Goal: Task Accomplishment & Management: Complete application form

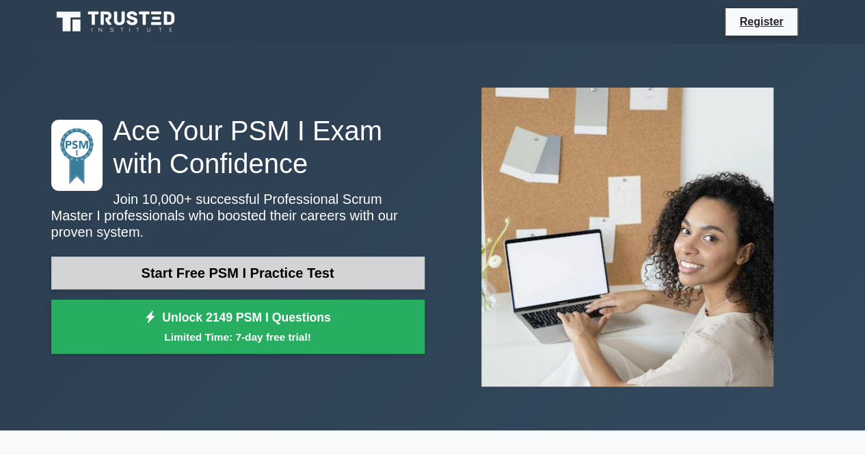
click at [212, 267] on link "Start Free PSM I Practice Test" at bounding box center [237, 272] width 373 height 33
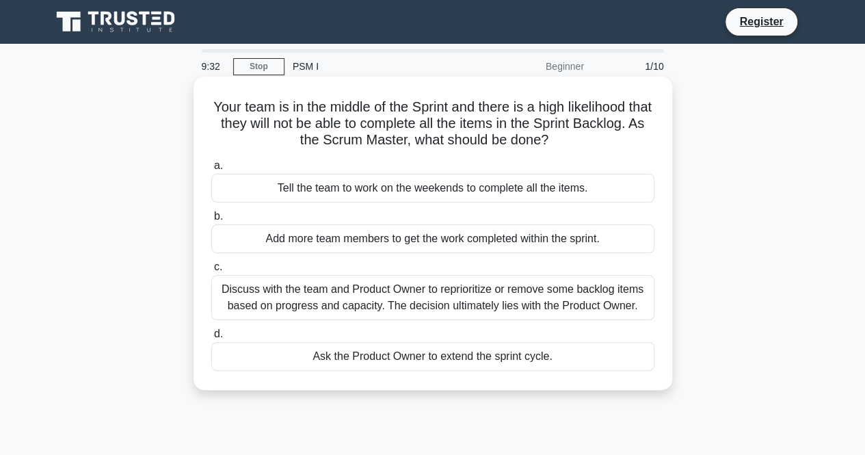
click at [390, 301] on div "Discuss with the team and Product Owner to reprioritize or remove some backlog …" at bounding box center [432, 297] width 443 height 45
click at [211, 271] on input "c. Discuss with the team and Product Owner to reprioritize or remove some backl…" at bounding box center [211, 266] width 0 height 9
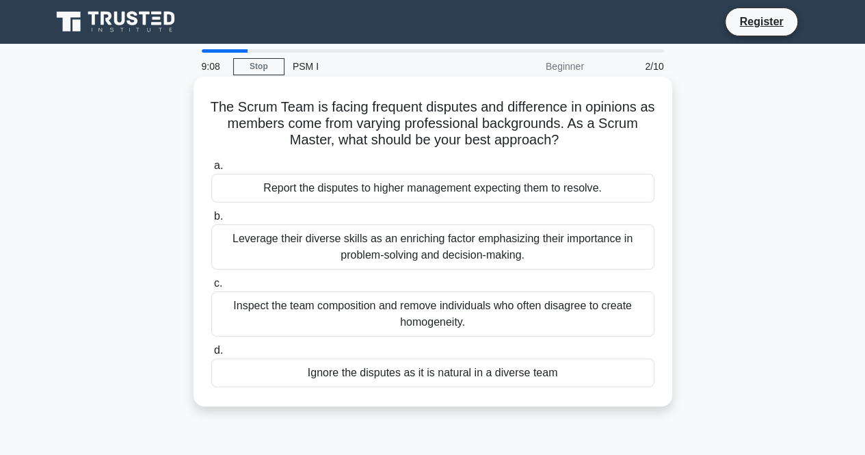
click at [398, 247] on div "Leverage their diverse skills as an enriching factor emphasizing their importan…" at bounding box center [432, 246] width 443 height 45
click at [211, 221] on input "b. Leverage their diverse skills as an enriching factor emphasizing their impor…" at bounding box center [211, 216] width 0 height 9
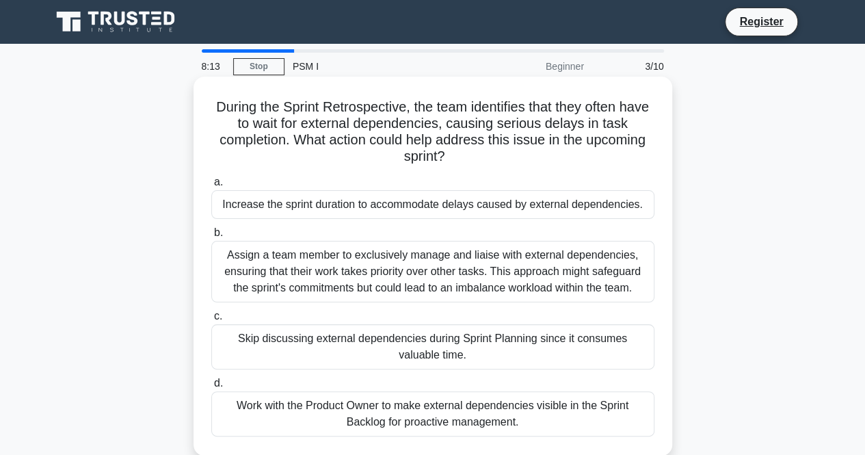
click at [401, 414] on div "Work with the Product Owner to make external dependencies visible in the Sprint…" at bounding box center [432, 413] width 443 height 45
click at [211, 388] on input "d. Work with the Product Owner to make external dependencies visible in the Spr…" at bounding box center [211, 383] width 0 height 9
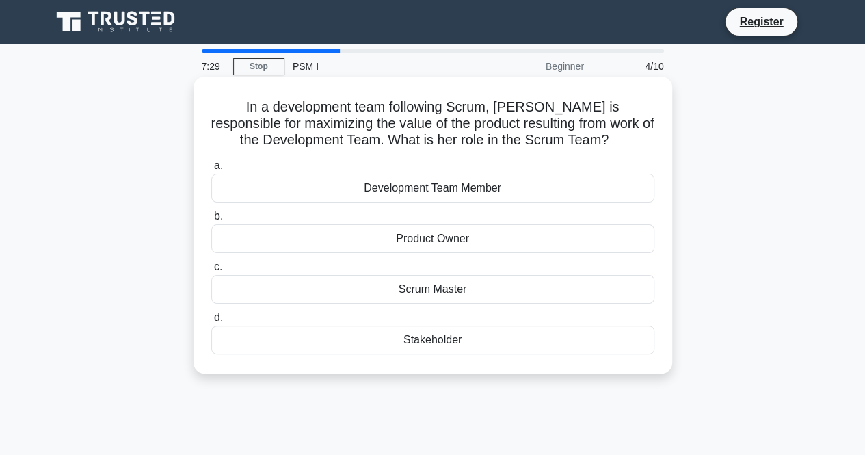
click at [426, 249] on div "Product Owner" at bounding box center [432, 238] width 443 height 29
click at [211, 221] on input "b. Product Owner" at bounding box center [211, 216] width 0 height 9
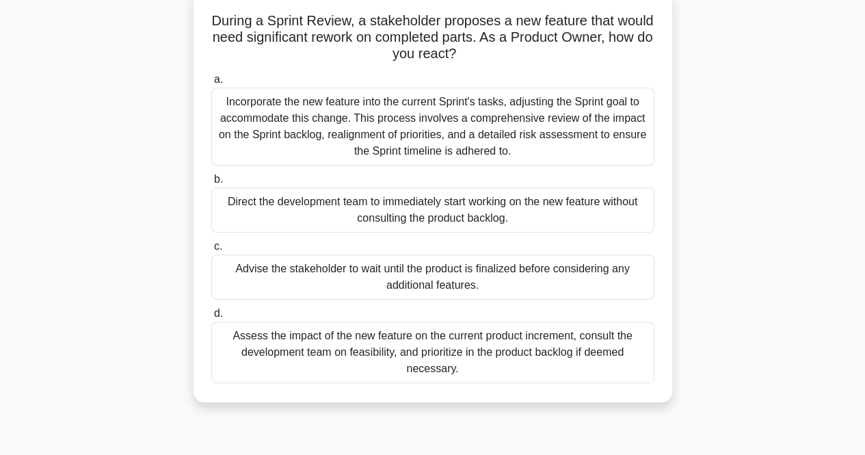
scroll to position [90, 0]
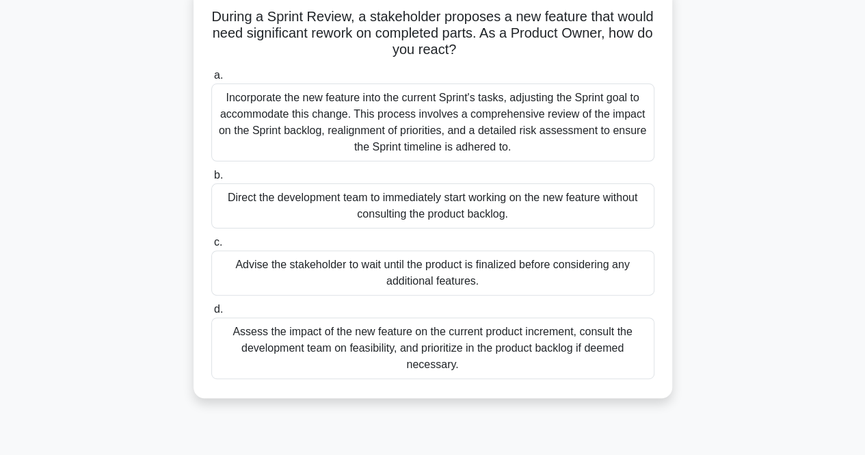
click at [427, 345] on div "Assess the impact of the new feature on the current product increment, consult …" at bounding box center [432, 348] width 443 height 62
click at [211, 314] on input "d. Assess the impact of the new feature on the current product increment, consu…" at bounding box center [211, 309] width 0 height 9
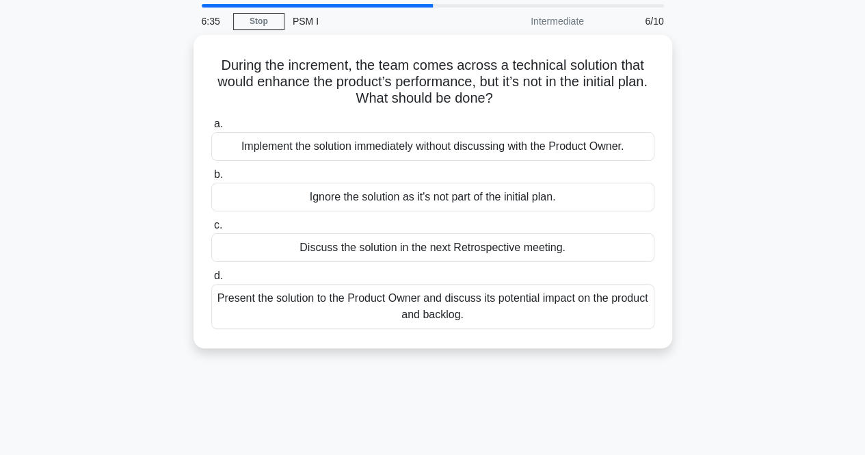
scroll to position [0, 0]
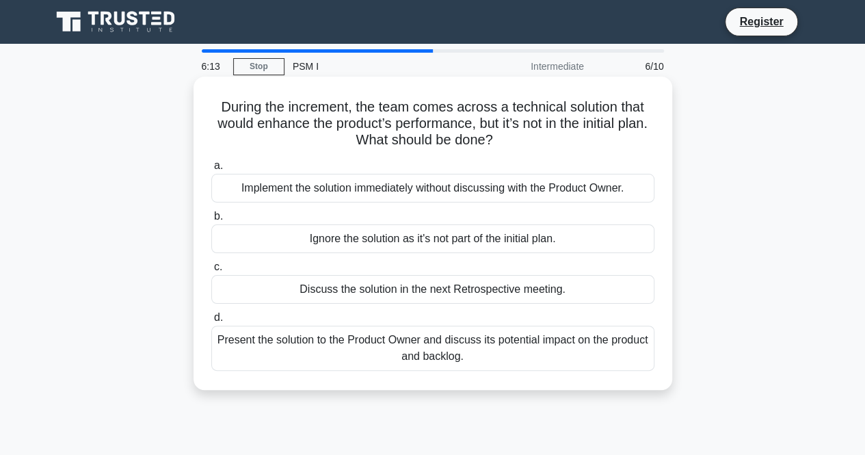
click at [431, 345] on div "Present the solution to the Product Owner and discuss its potential impact on t…" at bounding box center [432, 347] width 443 height 45
click at [211, 322] on input "d. Present the solution to the Product Owner and discuss its potential impact o…" at bounding box center [211, 317] width 0 height 9
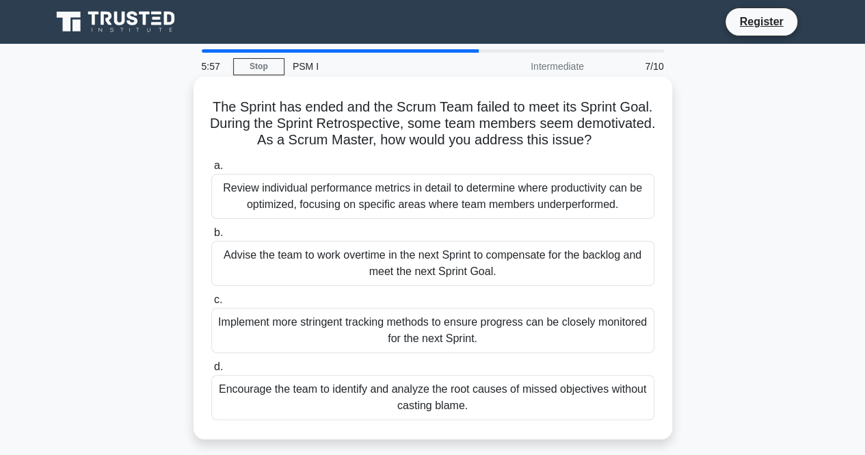
click at [450, 407] on div "Encourage the team to identify and analyze the root causes of missed objectives…" at bounding box center [432, 397] width 443 height 45
click at [211, 371] on input "d. Encourage the team to identify and analyze the root causes of missed objecti…" at bounding box center [211, 366] width 0 height 9
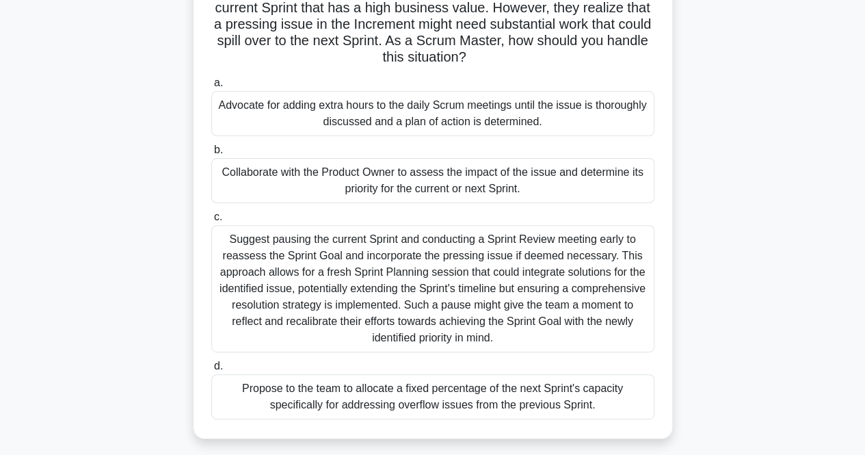
scroll to position [118, 0]
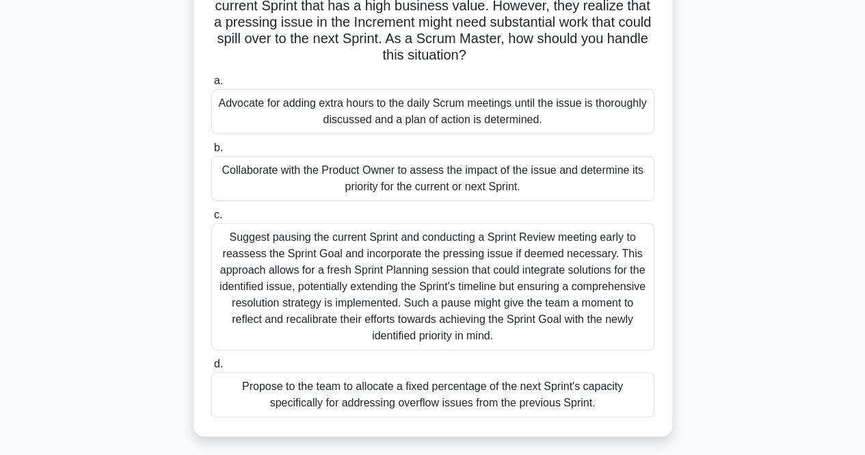
click at [459, 308] on div "Suggest pausing the current Sprint and conducting a Sprint Review meeting early…" at bounding box center [432, 286] width 443 height 127
click at [211, 219] on input "c. Suggest pausing the current Sprint and conducting a Sprint Review meeting ea…" at bounding box center [211, 215] width 0 height 9
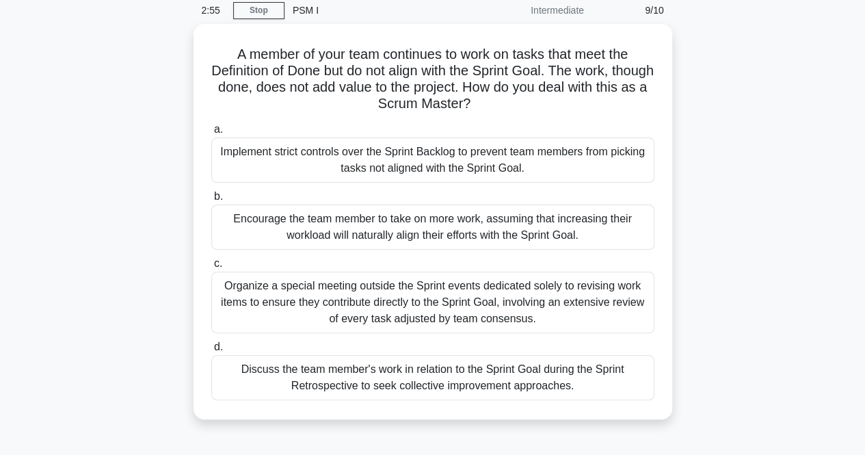
scroll to position [59, 0]
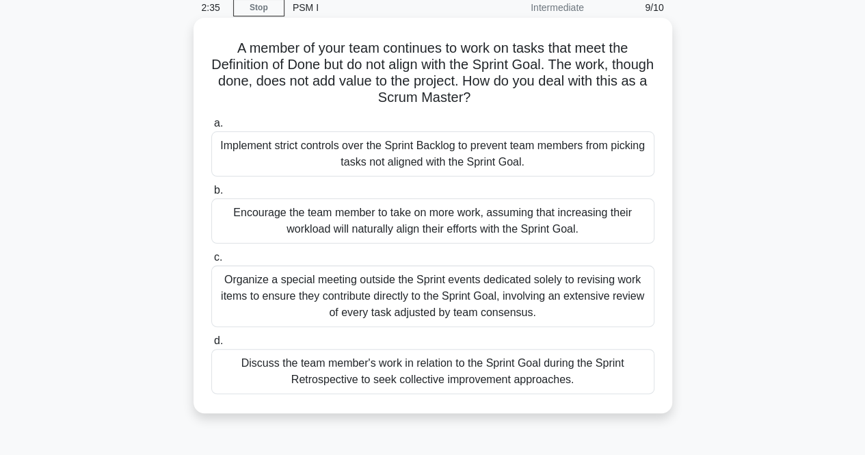
click at [446, 297] on div "Organize a special meeting outside the Sprint events dedicated solely to revisi…" at bounding box center [432, 296] width 443 height 62
click at [211, 262] on input "c. Organize a special meeting outside the Sprint events dedicated solely to rev…" at bounding box center [211, 257] width 0 height 9
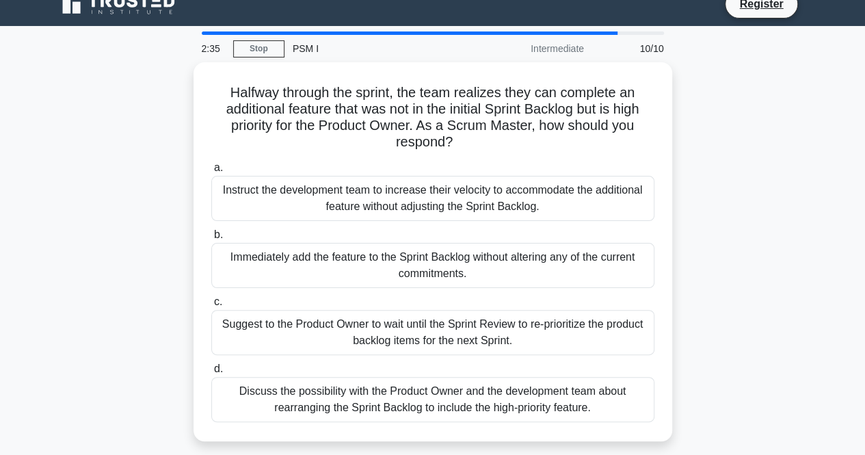
scroll to position [0, 0]
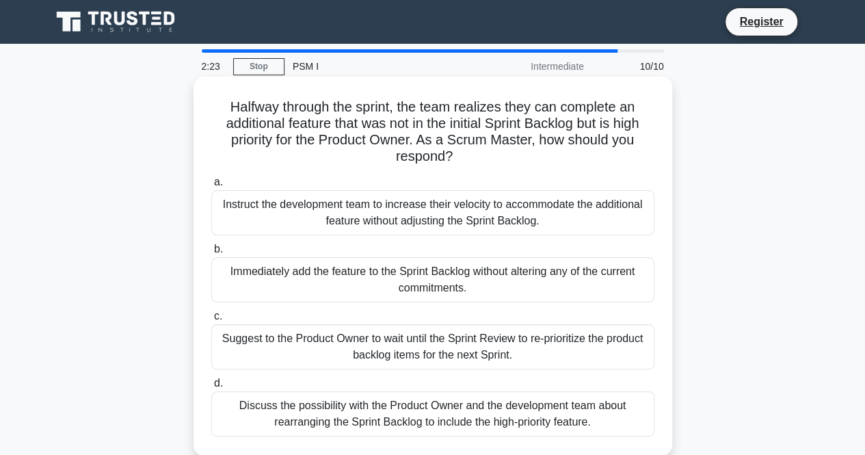
click at [536, 277] on div "Immediately add the feature to the Sprint Backlog without altering any of the c…" at bounding box center [432, 279] width 443 height 45
click at [211, 254] on input "b. Immediately add the feature to the Sprint Backlog without altering any of th…" at bounding box center [211, 249] width 0 height 9
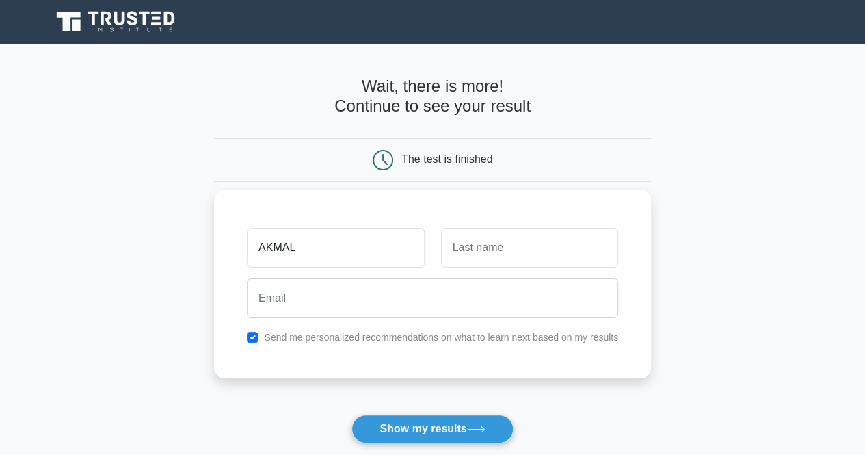
drag, startPoint x: 393, startPoint y: 245, endPoint x: 361, endPoint y: 249, distance: 32.5
click at [361, 249] on input "AKMAL" at bounding box center [335, 248] width 177 height 40
type input "AKMAL"
click at [491, 254] on input "text" at bounding box center [529, 248] width 177 height 40
type input "WASIM"
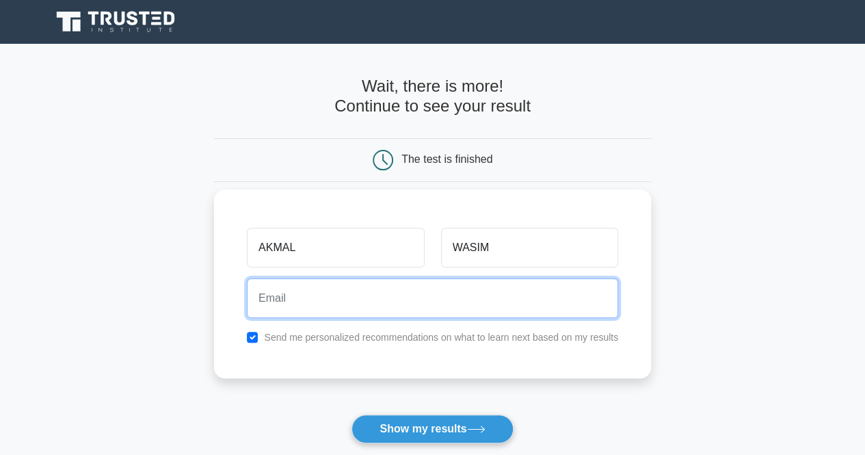
click at [359, 293] on input "email" at bounding box center [432, 298] width 371 height 40
type input "akmalwasim22@gmail.com"
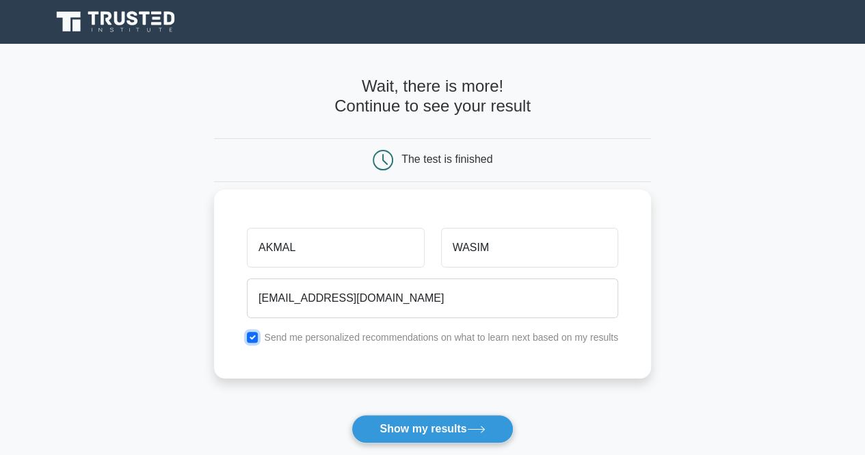
click at [254, 340] on input "checkbox" at bounding box center [252, 337] width 11 height 11
checkbox input "false"
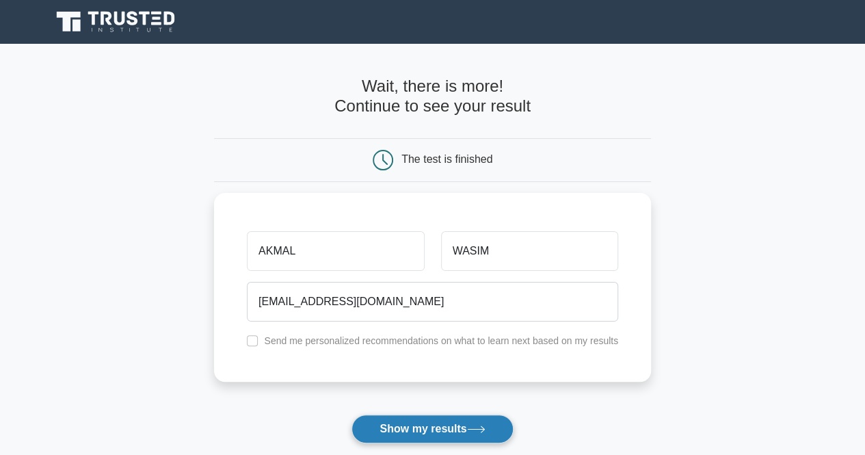
click at [407, 430] on button "Show my results" at bounding box center [431, 428] width 161 height 29
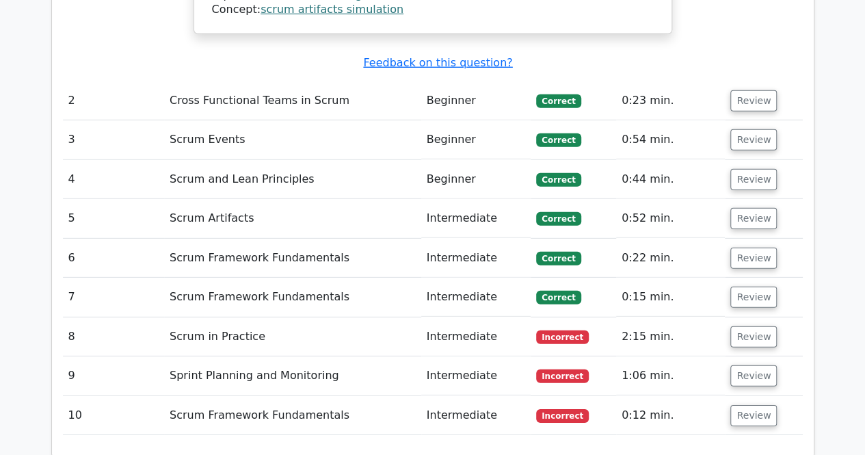
scroll to position [1873, 0]
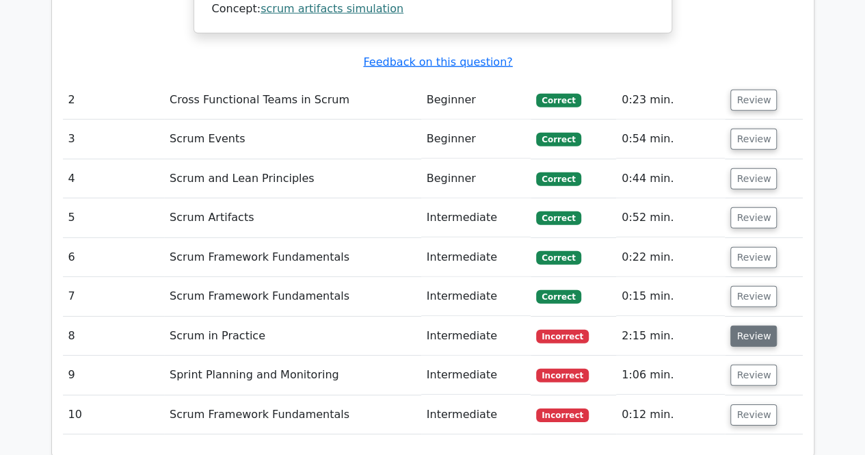
click at [747, 325] on button "Review" at bounding box center [753, 335] width 46 height 21
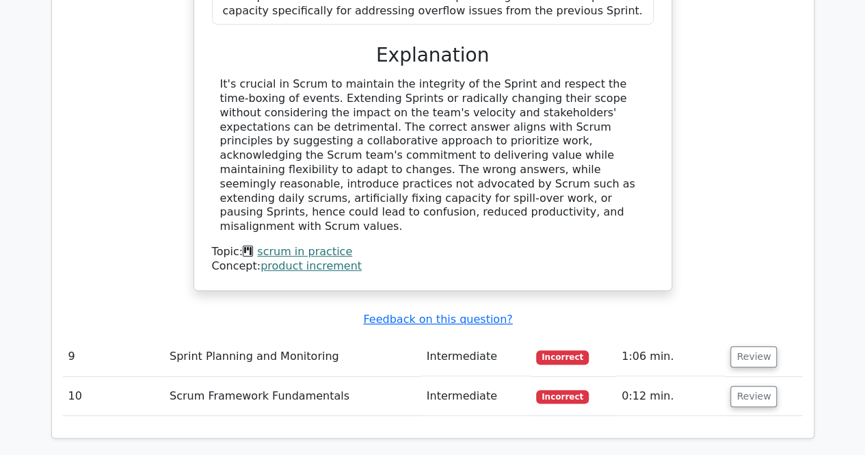
scroll to position [2658, 0]
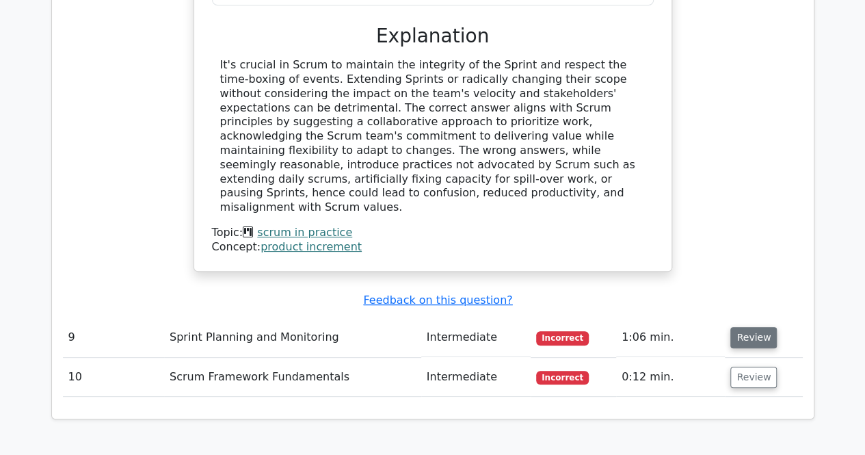
click at [741, 327] on button "Review" at bounding box center [753, 337] width 46 height 21
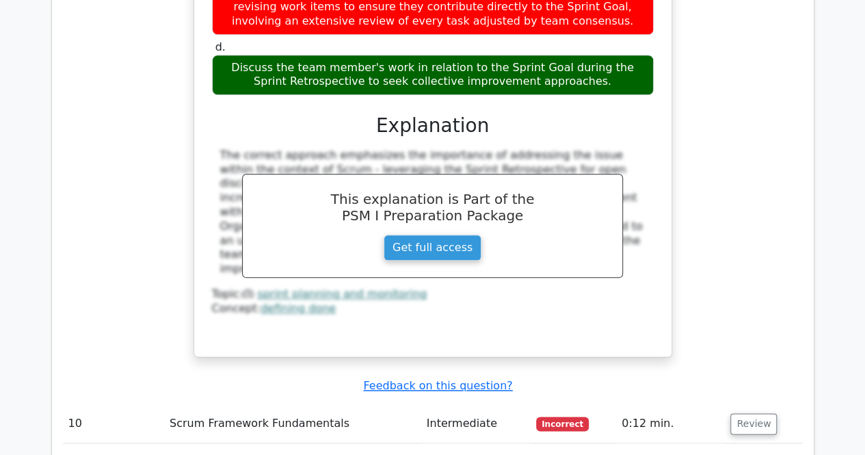
scroll to position [3347, 0]
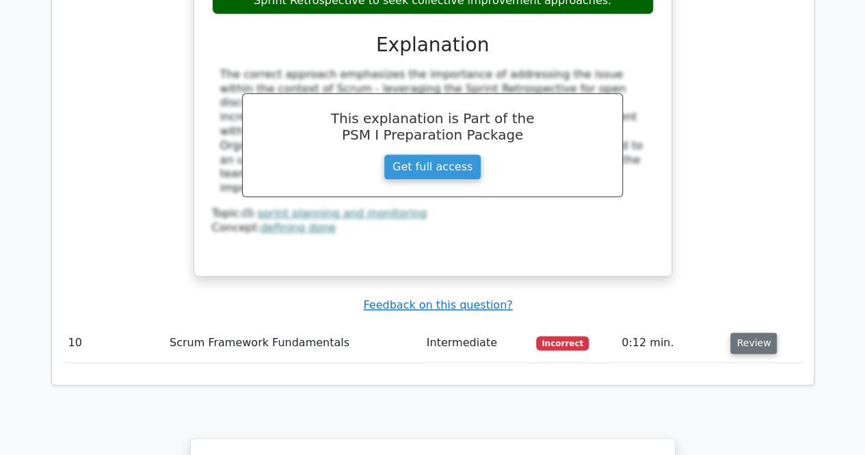
click at [756, 332] on button "Review" at bounding box center [753, 342] width 46 height 21
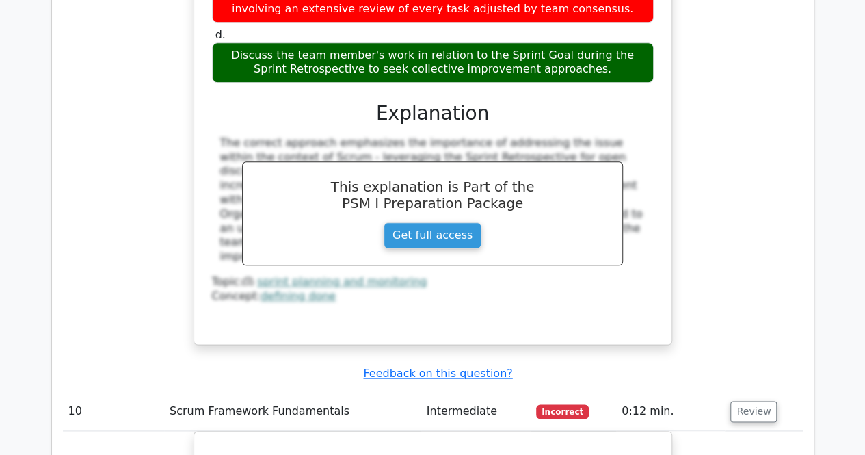
scroll to position [2535, 0]
